Goal: Check status

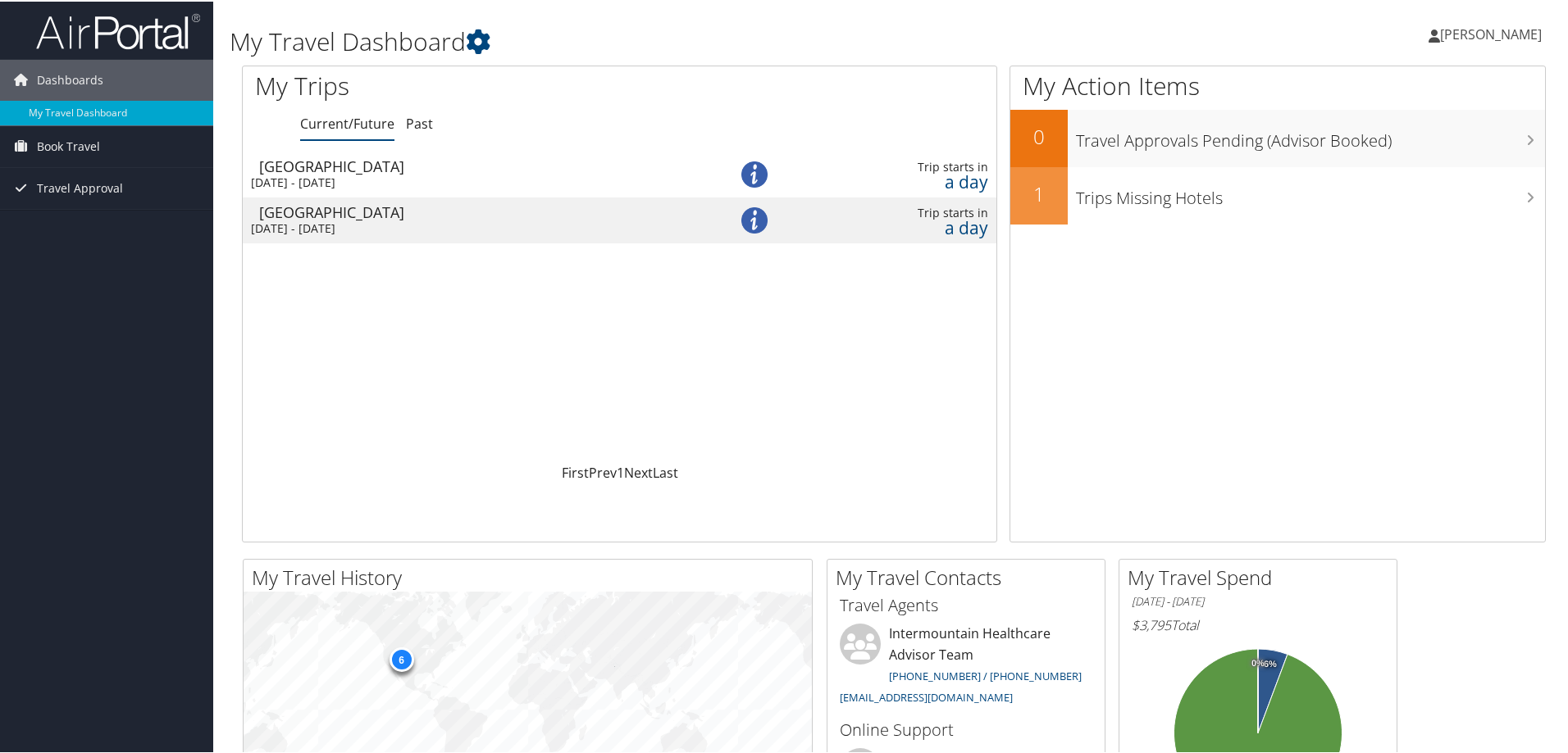
click at [298, 165] on div "Salt Lake City" at bounding box center [474, 165] width 430 height 15
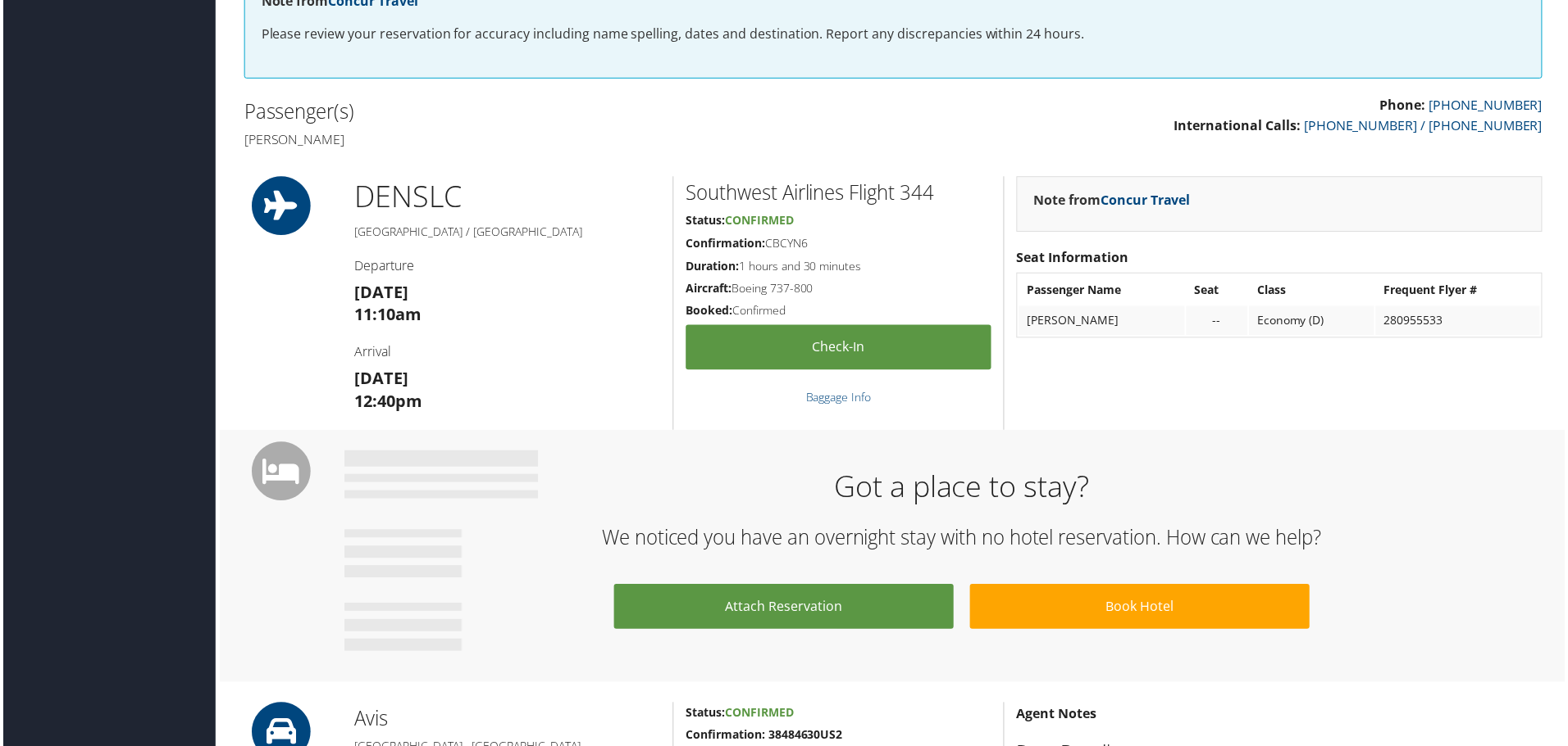
scroll to position [327, 0]
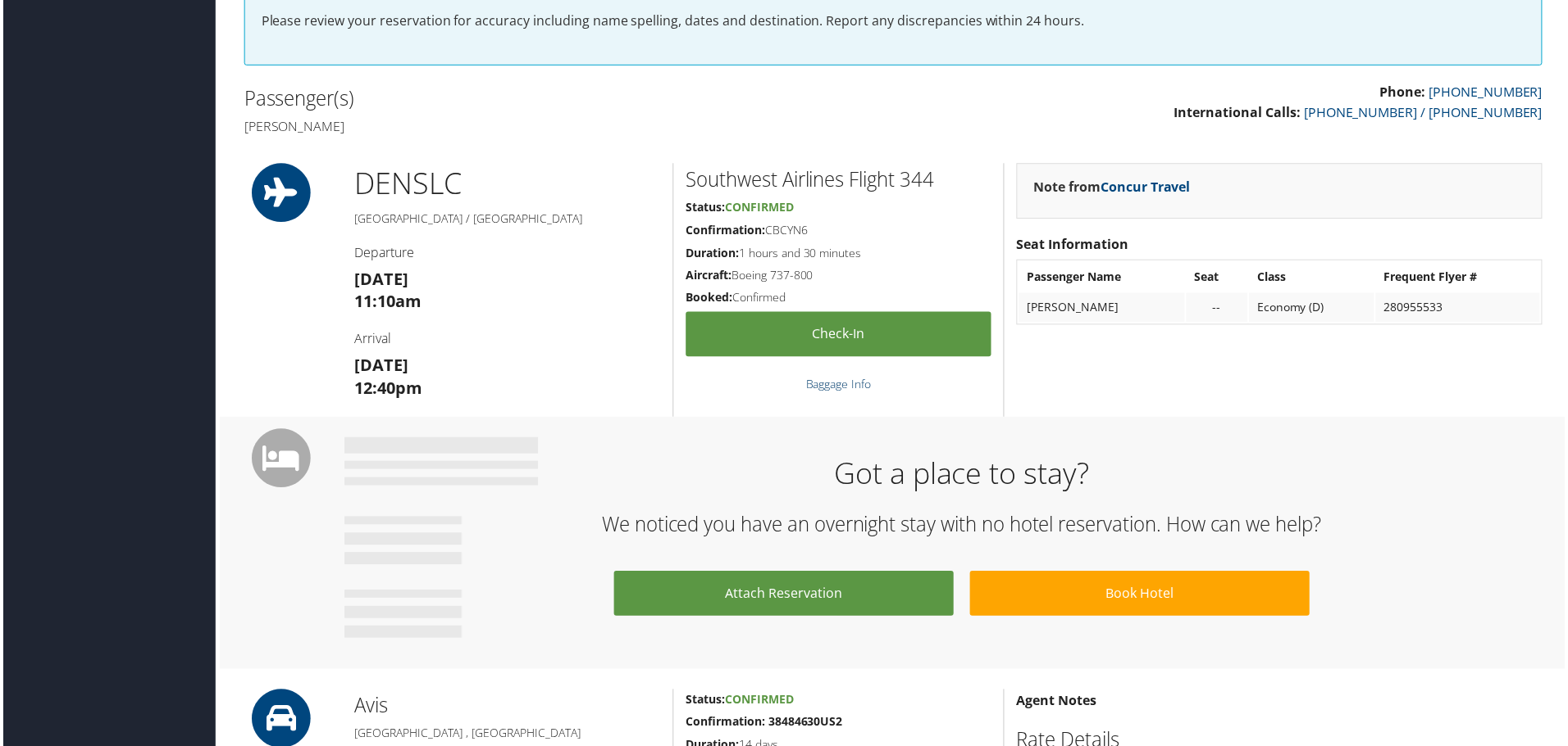
click at [848, 387] on link "Baggage Info" at bounding box center [838, 386] width 66 height 16
click at [805, 338] on link "Check-in" at bounding box center [838, 336] width 307 height 45
drag, startPoint x: 766, startPoint y: 230, endPoint x: 810, endPoint y: 230, distance: 44.0
click at [810, 230] on h5 "Confirmation: CBCYN6" at bounding box center [838, 231] width 307 height 16
copy h5 "CBCYN6"
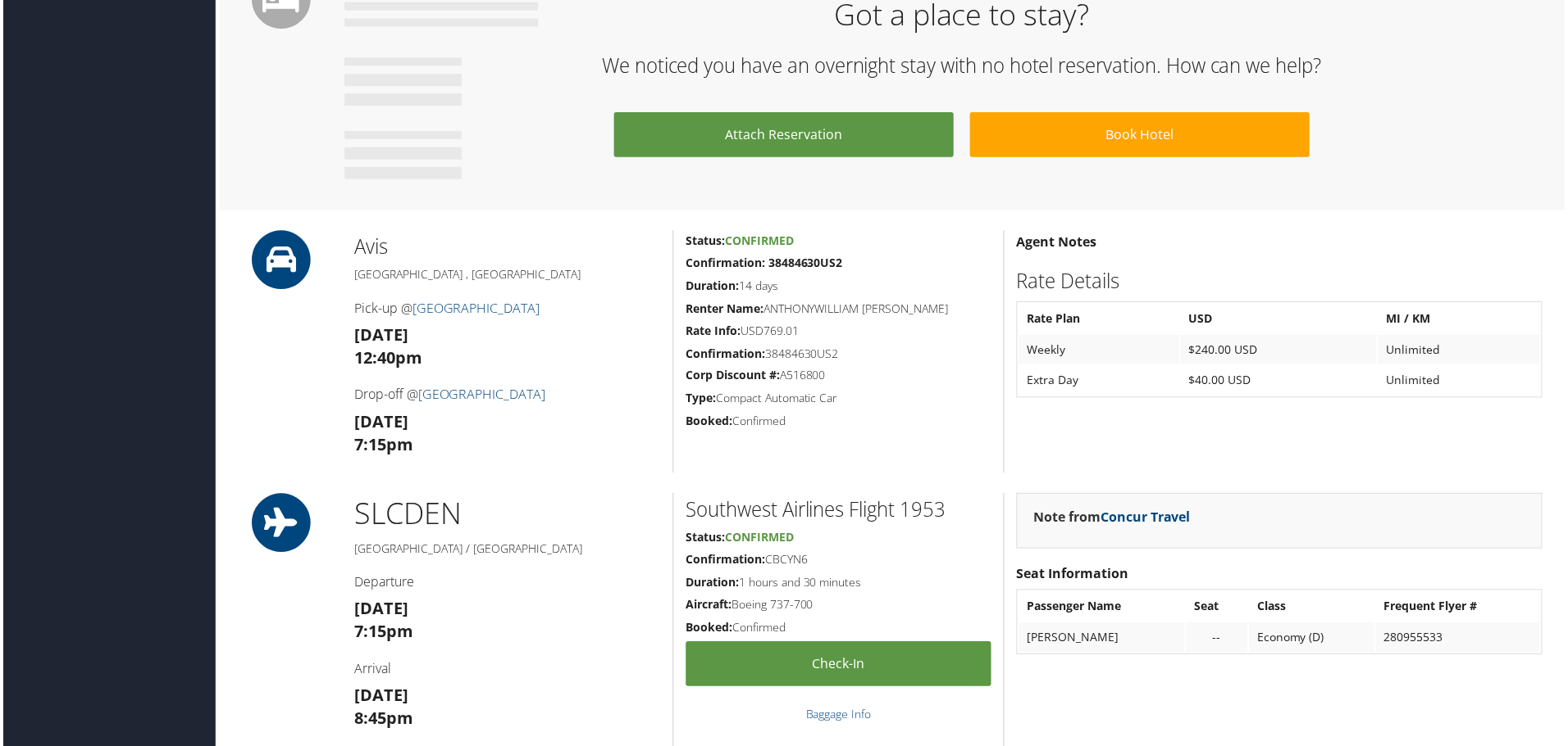
scroll to position [819, 0]
